Goal: Information Seeking & Learning: Learn about a topic

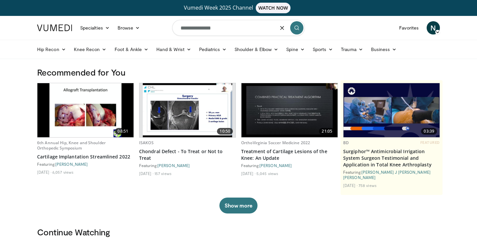
type input "**********"
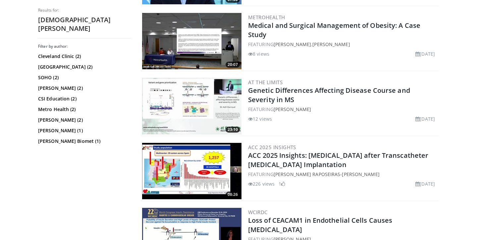
scroll to position [35, 0]
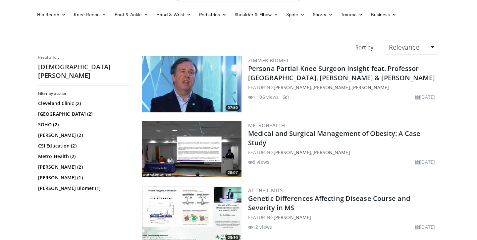
click at [232, 98] on img at bounding box center [191, 84] width 99 height 56
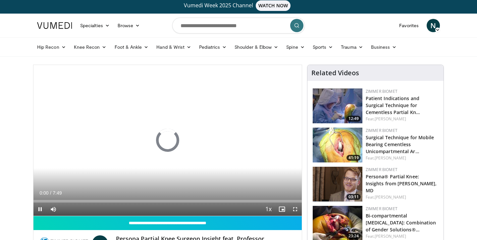
scroll to position [4, 0]
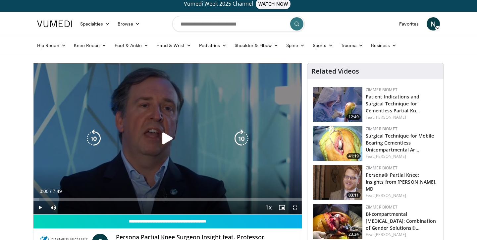
click at [162, 140] on icon "Video Player" at bounding box center [167, 138] width 19 height 19
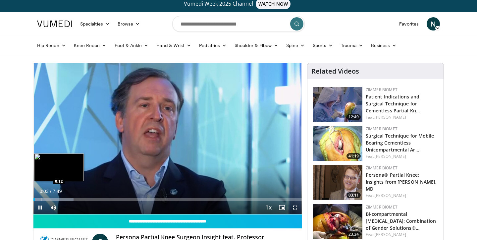
click at [41, 199] on div "Progress Bar" at bounding box center [41, 199] width 1 height 3
click at [50, 198] on div "Progress Bar" at bounding box center [50, 199] width 1 height 3
click at [57, 198] on div "Loaded : 25.32% 0:29 0:40" at bounding box center [167, 198] width 269 height 6
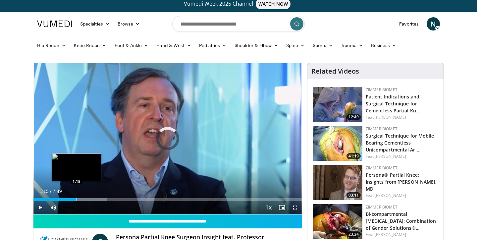
click at [77, 198] on div "Progress Bar" at bounding box center [77, 199] width 1 height 3
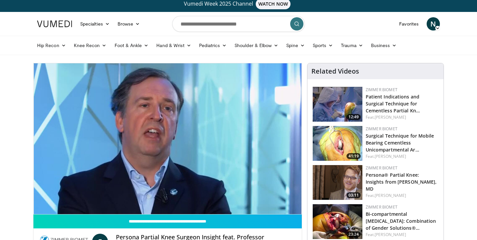
click at [75, 198] on div "10 seconds Tap to unmute" at bounding box center [167, 138] width 269 height 151
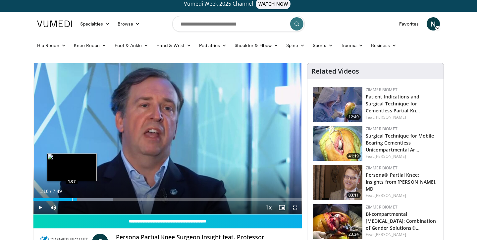
click at [72, 198] on div "Progress Bar" at bounding box center [72, 199] width 1 height 3
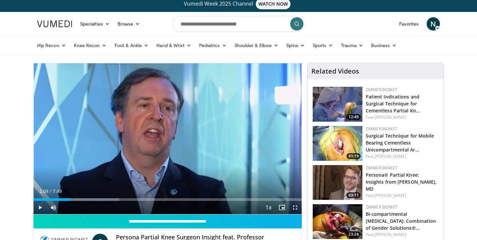
click at [39, 205] on span "Video Player" at bounding box center [39, 207] width 13 height 13
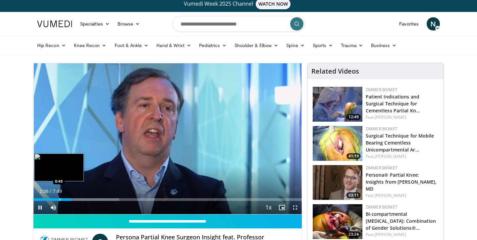
click at [60, 199] on div "Progress Bar" at bounding box center [60, 199] width 1 height 3
click at [54, 199] on div "Progress Bar" at bounding box center [54, 199] width 1 height 3
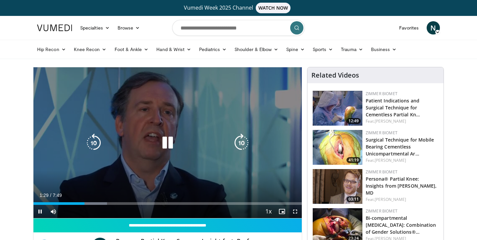
scroll to position [0, 0]
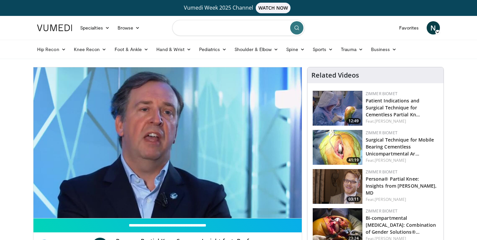
click at [218, 29] on input "Search topics, interventions" at bounding box center [238, 28] width 133 height 16
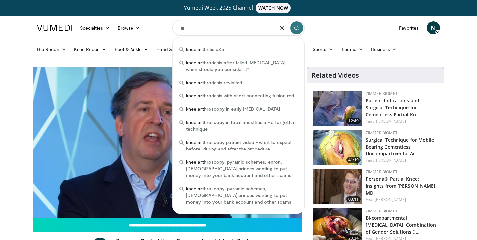
type input "*"
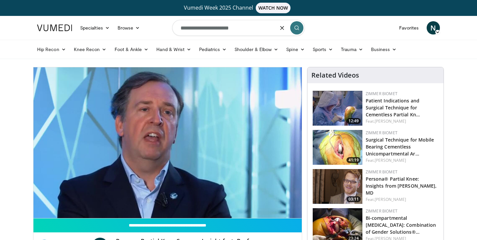
type input "**********"
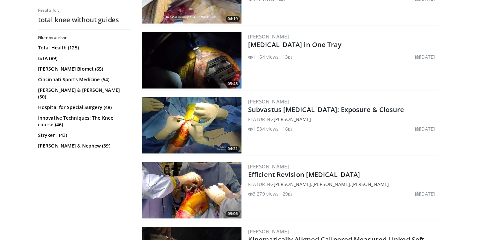
scroll to position [317, 0]
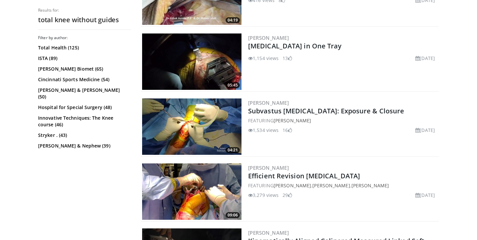
click at [217, 72] on img at bounding box center [191, 61] width 99 height 56
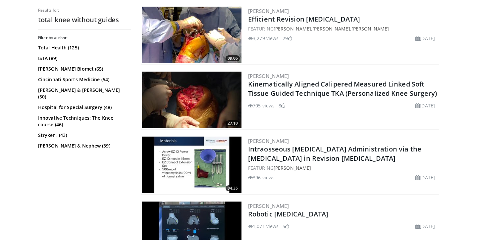
scroll to position [473, 0]
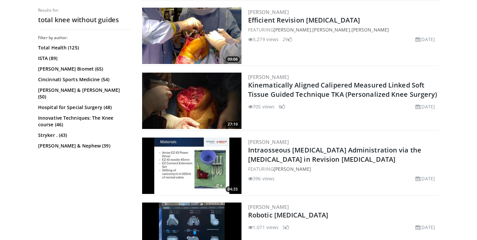
click at [207, 100] on img at bounding box center [191, 101] width 99 height 56
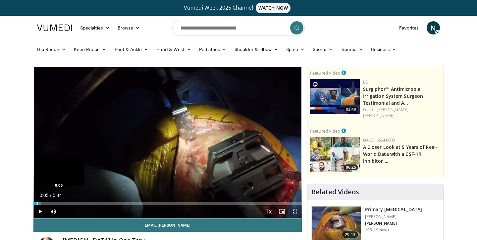
click at [37, 203] on div "Progress Bar" at bounding box center [37, 203] width 1 height 3
click at [42, 203] on div "Progress Bar" at bounding box center [42, 203] width 1 height 3
click at [48, 202] on div "Progress Bar" at bounding box center [48, 203] width 1 height 3
click at [55, 202] on div "Progress Bar" at bounding box center [55, 203] width 1 height 3
click at [63, 201] on div "Loaded : 43.22% 0:27 0:38" at bounding box center [167, 202] width 269 height 6
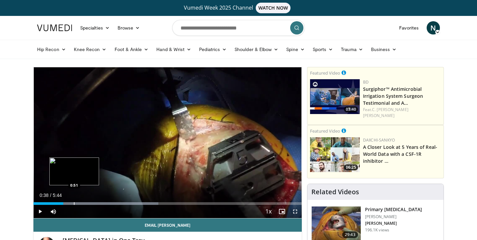
click at [74, 203] on div "Progress Bar" at bounding box center [74, 203] width 1 height 3
click at [41, 213] on span "Video Player" at bounding box center [39, 211] width 13 height 13
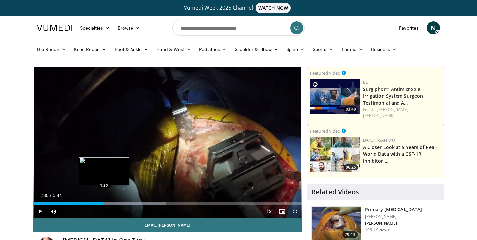
click at [104, 202] on div "Progress Bar" at bounding box center [104, 203] width 1 height 3
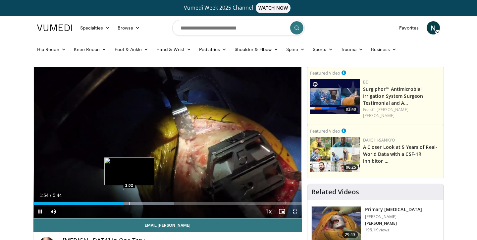
click at [129, 202] on div "Loaded : 52.36% 1:54 2:02" at bounding box center [167, 202] width 269 height 6
click at [136, 202] on div "Progress Bar" at bounding box center [144, 203] width 124 height 3
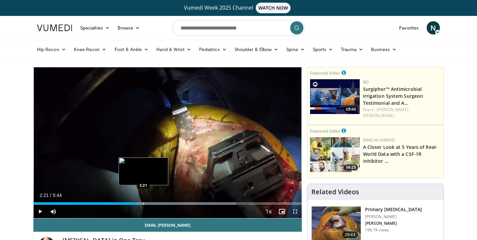
click at [144, 202] on div "Progress Bar" at bounding box center [144, 203] width 1 height 3
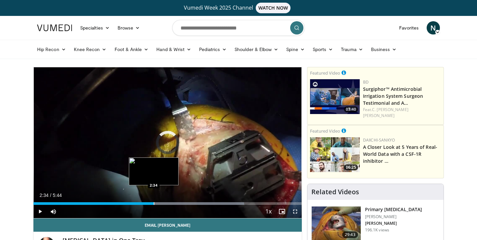
click at [154, 203] on div "Progress Bar" at bounding box center [154, 203] width 1 height 3
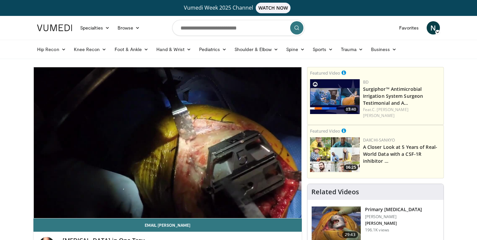
click at [160, 204] on video-js "**********" at bounding box center [167, 142] width 269 height 151
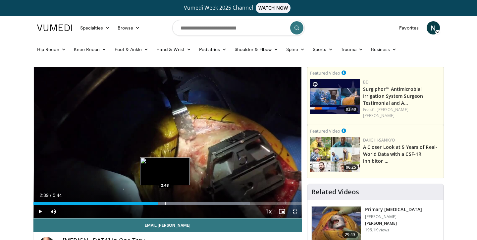
click at [165, 203] on div "Progress Bar" at bounding box center [165, 203] width 1 height 3
click at [173, 203] on div "Progress Bar" at bounding box center [173, 203] width 1 height 3
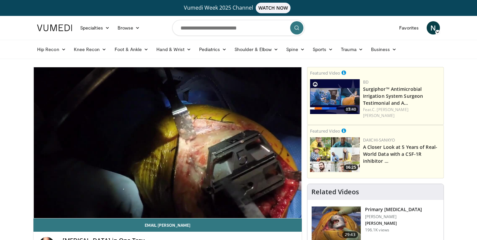
click at [191, 200] on video-js "**********" at bounding box center [167, 142] width 269 height 151
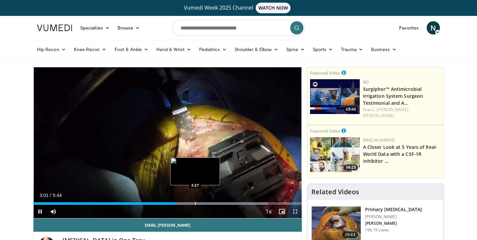
click at [195, 202] on div "Progress Bar" at bounding box center [195, 203] width 1 height 3
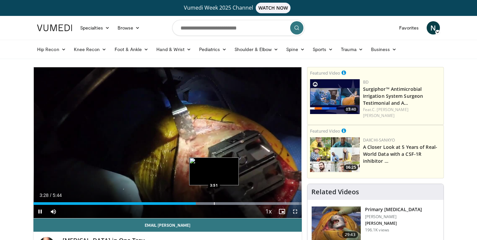
click at [214, 202] on div "Progress Bar" at bounding box center [214, 203] width 1 height 3
click at [229, 202] on div "Progress Bar" at bounding box center [229, 203] width 1 height 3
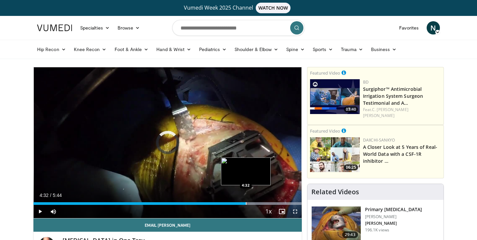
click at [246, 202] on div "Progress Bar" at bounding box center [246, 203] width 1 height 3
click at [236, 203] on div "Progress Bar" at bounding box center [236, 203] width 1 height 3
click at [240, 203] on div "Progress Bar" at bounding box center [240, 203] width 1 height 3
click at [244, 204] on div "Progress Bar" at bounding box center [244, 203] width 1 height 3
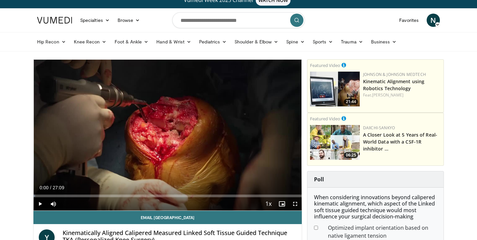
scroll to position [9, 0]
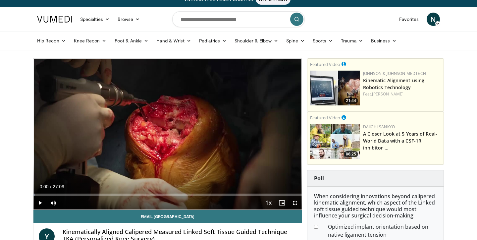
click at [40, 204] on span "Video Player" at bounding box center [39, 202] width 13 height 13
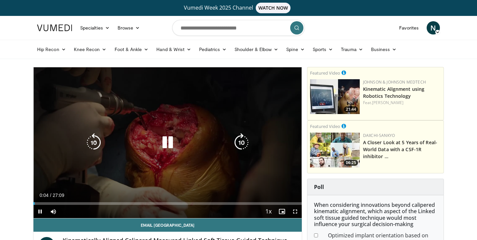
scroll to position [0, 0]
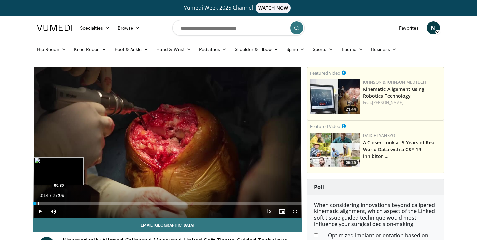
click at [38, 203] on div "Progress Bar" at bounding box center [38, 203] width 1 height 3
click at [41, 203] on div "Progress Bar" at bounding box center [41, 203] width 1 height 3
click at [45, 203] on div "Progress Bar" at bounding box center [44, 203] width 1 height 3
click at [54, 203] on div "Progress Bar" at bounding box center [54, 203] width 1 height 3
click at [62, 201] on div "Loaded : 15.80% 02:28 02:55" at bounding box center [167, 202] width 269 height 6
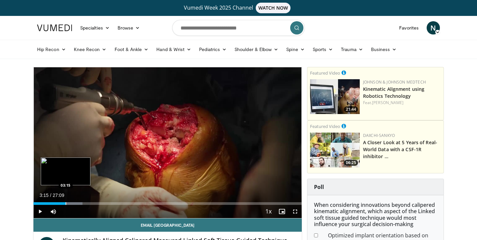
click at [66, 201] on div "Loaded : 18.24% 02:55 03:15" at bounding box center [167, 202] width 269 height 6
click at [64, 202] on div "Progress Bar" at bounding box center [64, 203] width 1 height 3
click at [61, 202] on div "Progress Bar" at bounding box center [61, 203] width 1 height 3
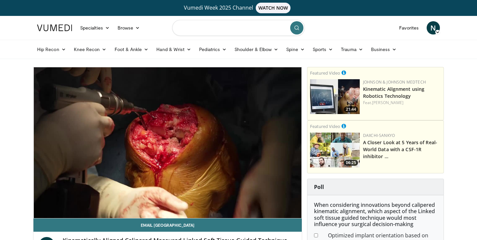
click at [201, 24] on input "Search topics, interventions" at bounding box center [238, 28] width 133 height 16
type input "**********"
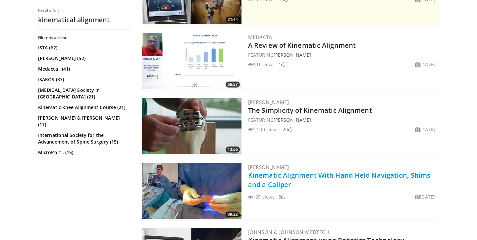
scroll to position [188, 0]
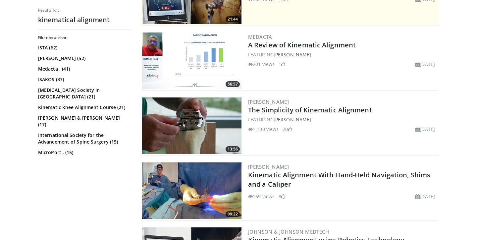
click at [202, 141] on img at bounding box center [191, 125] width 99 height 56
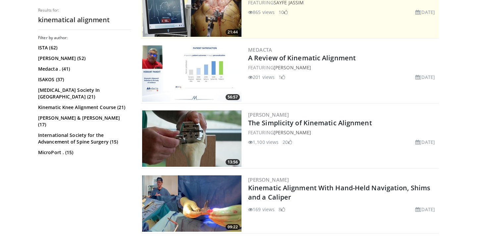
scroll to position [174, 0]
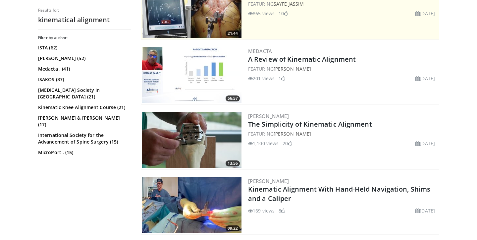
click at [187, 86] on img at bounding box center [191, 75] width 99 height 56
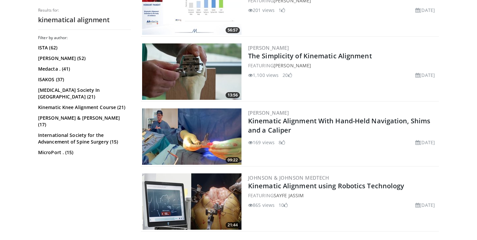
scroll to position [249, 0]
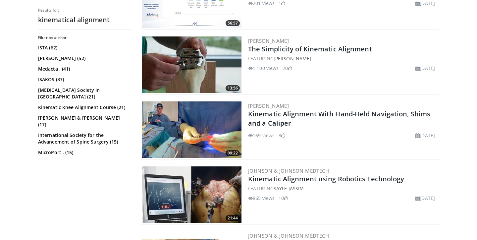
click at [183, 79] on img at bounding box center [191, 64] width 99 height 56
click at [214, 66] on img at bounding box center [191, 64] width 99 height 56
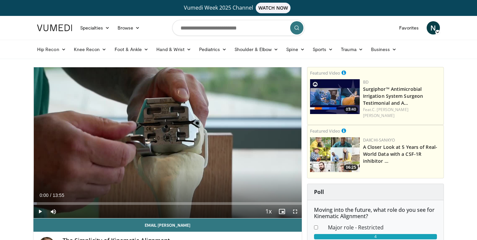
click at [45, 213] on span "Video Player" at bounding box center [39, 211] width 13 height 13
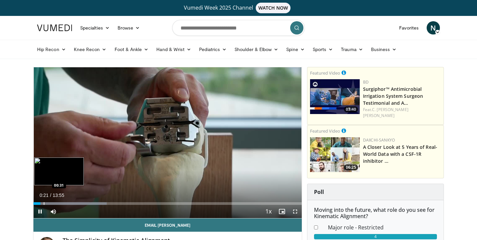
click at [44, 202] on div "Progress Bar" at bounding box center [44, 203] width 1 height 3
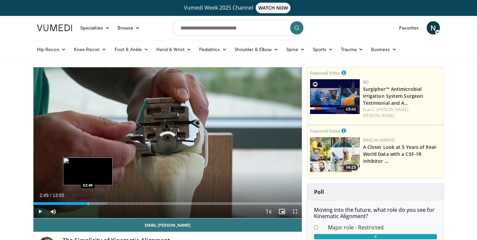
click at [88, 203] on div "Progress Bar" at bounding box center [88, 203] width 1 height 3
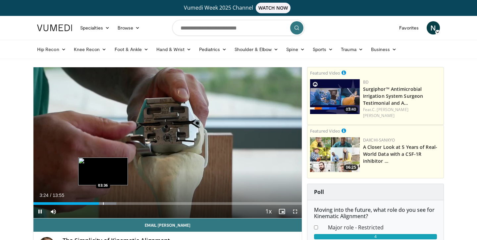
click at [103, 202] on div "Progress Bar" at bounding box center [103, 203] width 1 height 3
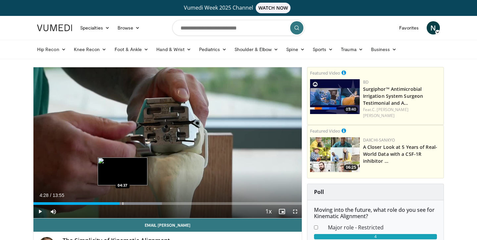
click at [123, 202] on div "Progress Bar" at bounding box center [123, 203] width 1 height 3
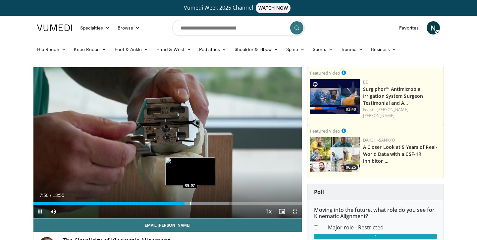
click at [190, 203] on div "Progress Bar" at bounding box center [190, 203] width 1 height 3
click at [204, 203] on div "Progress Bar" at bounding box center [204, 203] width 1 height 3
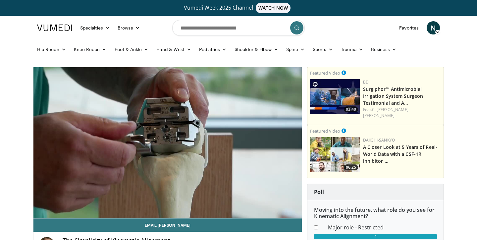
click at [210, 203] on video-js "**********" at bounding box center [167, 142] width 269 height 151
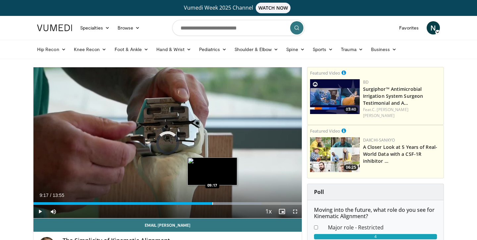
click at [213, 205] on div "Progress Bar" at bounding box center [213, 203] width 1 height 3
click at [219, 203] on div "Progress Bar" at bounding box center [219, 203] width 1 height 3
click at [224, 203] on div "Progress Bar" at bounding box center [224, 203] width 1 height 3
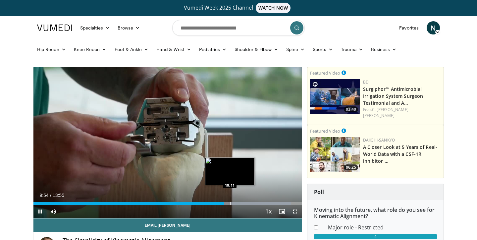
click at [230, 203] on div "Progress Bar" at bounding box center [230, 203] width 1 height 3
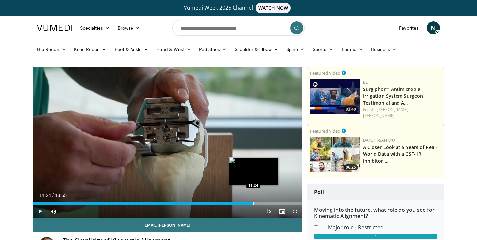
click at [254, 202] on div "Loaded : 99.71% 11:04 11:24" at bounding box center [167, 202] width 269 height 6
click at [262, 203] on div "Progress Bar" at bounding box center [262, 203] width 1 height 3
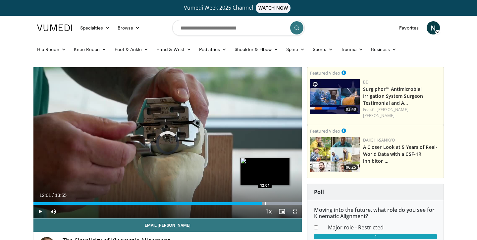
click at [265, 204] on div "Progress Bar" at bounding box center [265, 203] width 1 height 3
click at [272, 202] on div "Progress Bar" at bounding box center [272, 203] width 1 height 3
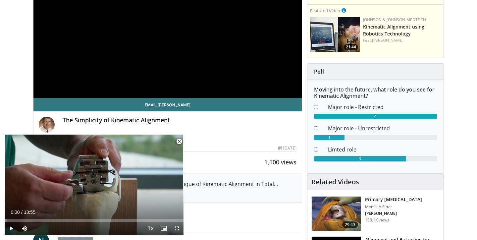
scroll to position [227, 0]
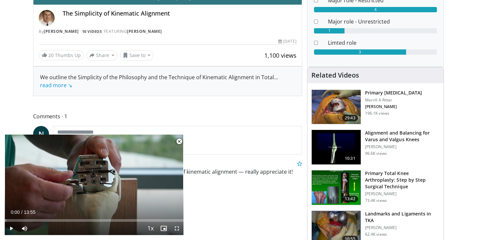
click at [339, 170] on img at bounding box center [336, 187] width 49 height 34
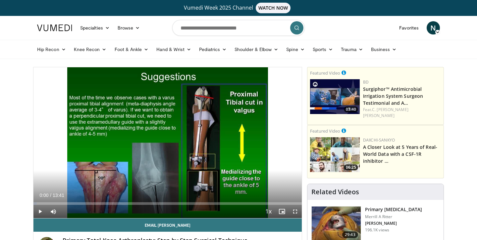
click at [38, 210] on span "Video Player" at bounding box center [39, 211] width 13 height 13
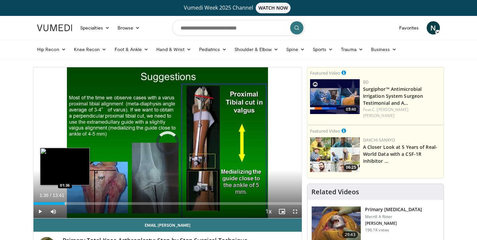
click at [65, 201] on div "Loaded : 1.19% 01:36 01:36" at bounding box center [167, 202] width 269 height 6
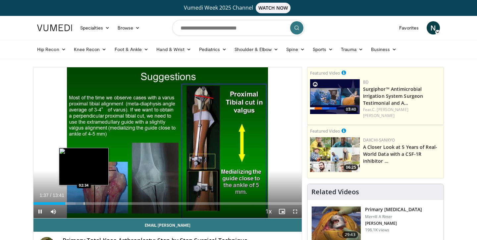
click at [84, 201] on div "Loaded : 15.66% 01:37 02:34" at bounding box center [167, 202] width 269 height 6
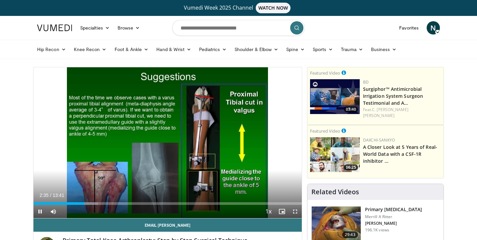
click at [114, 198] on div "Current Time 2:35 / Duration 13:41" at bounding box center [167, 195] width 269 height 6
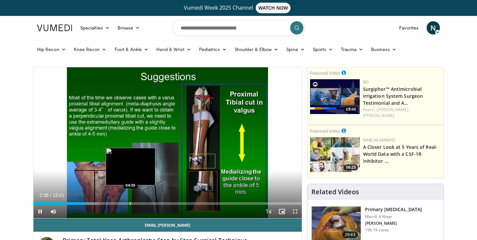
click at [131, 202] on div "Loaded : 24.10% 02:37 04:55" at bounding box center [167, 202] width 269 height 6
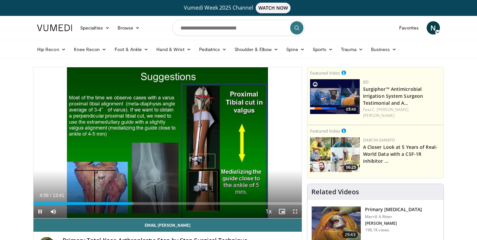
click at [194, 197] on div "Current Time 4:58 / Duration 13:41" at bounding box center [167, 195] width 269 height 6
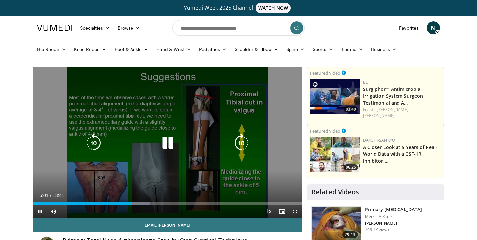
click at [169, 144] on icon "Video Player" at bounding box center [167, 143] width 19 height 19
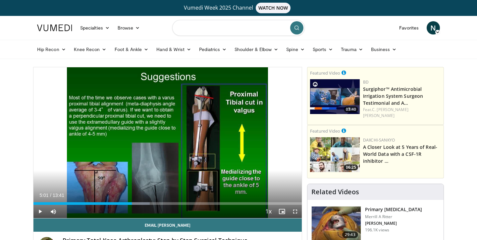
click at [235, 27] on input "Search topics, interventions" at bounding box center [238, 28] width 133 height 16
type input "**********"
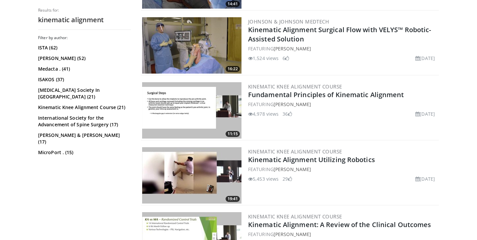
scroll to position [723, 0]
